Goal: Go to known website: Go to known website

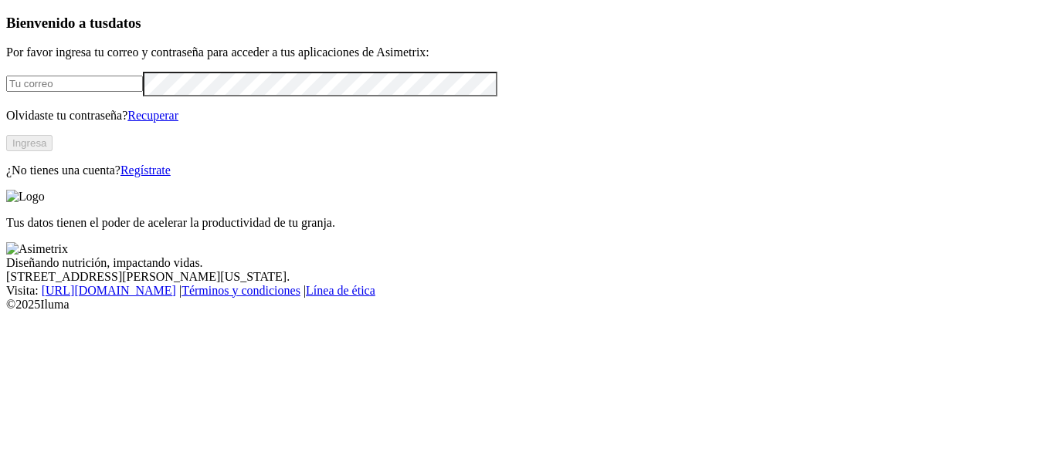
type input "[EMAIL_ADDRESS][PERSON_NAME][DOMAIN_NAME]"
click at [52, 151] on button "Ingresa" at bounding box center [29, 143] width 46 height 16
